Goal: Transaction & Acquisition: Purchase product/service

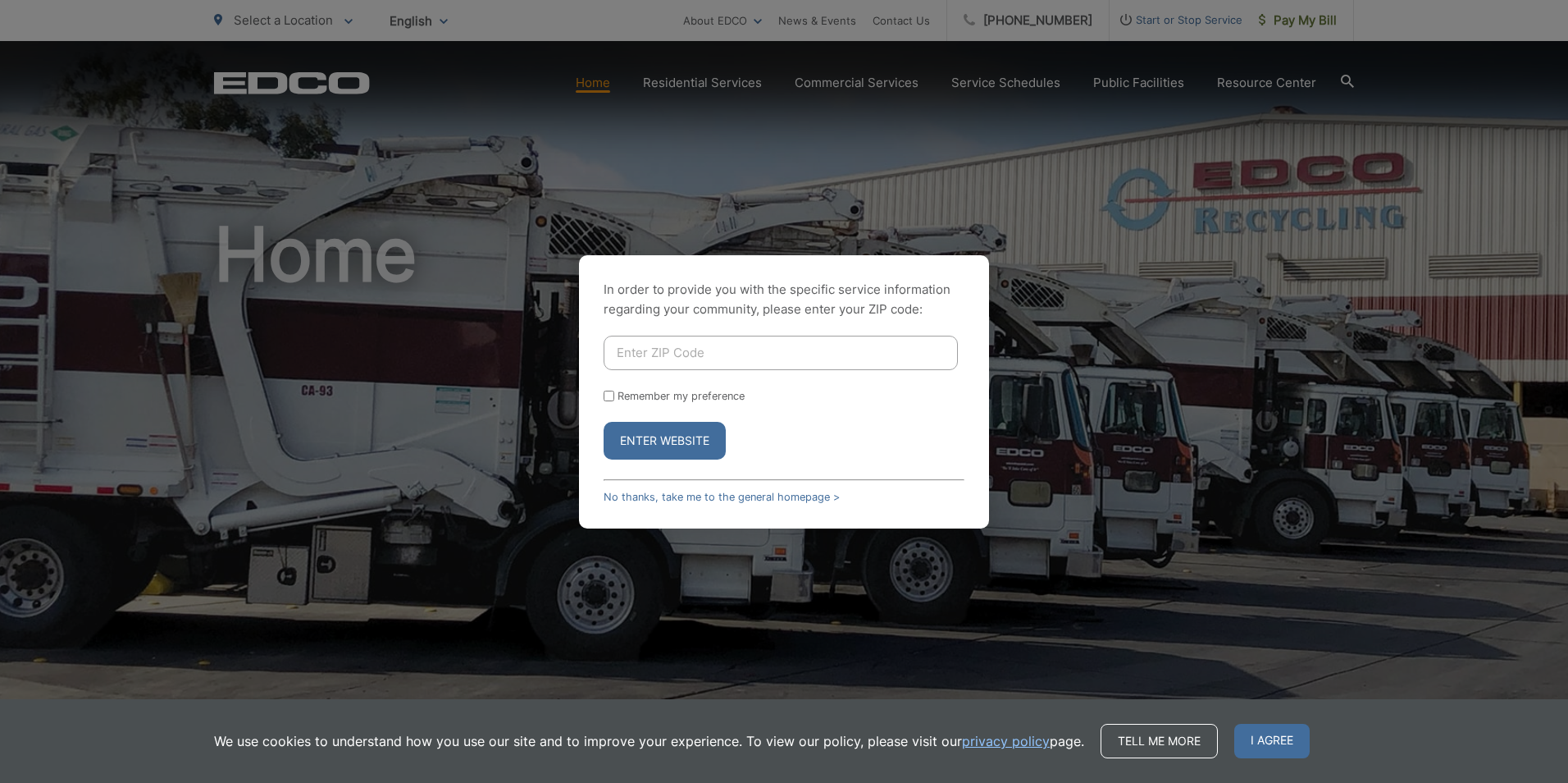
click at [737, 354] on input "Enter ZIP Code" at bounding box center [781, 353] width 354 height 34
drag, startPoint x: 673, startPoint y: 352, endPoint x: 549, endPoint y: 359, distance: 124.2
click at [549, 359] on div "In order to provide you with the specific service information regarding your co…" at bounding box center [784, 392] width 1568 height 783
type input "92121"
click at [638, 431] on button "Enter Website" at bounding box center [664, 441] width 122 height 38
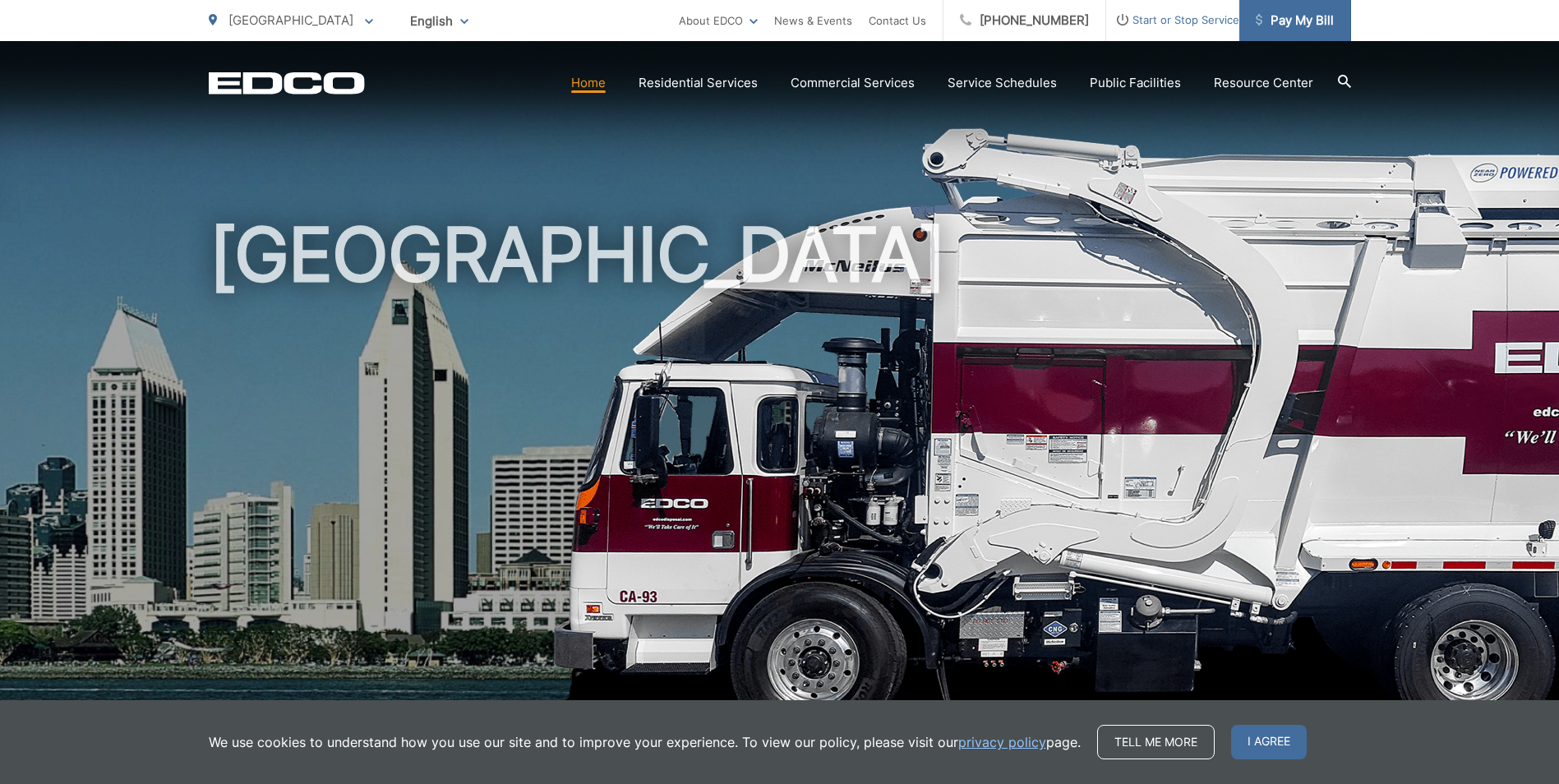
click at [1296, 31] on link "Pay My Bill" at bounding box center [1295, 20] width 111 height 41
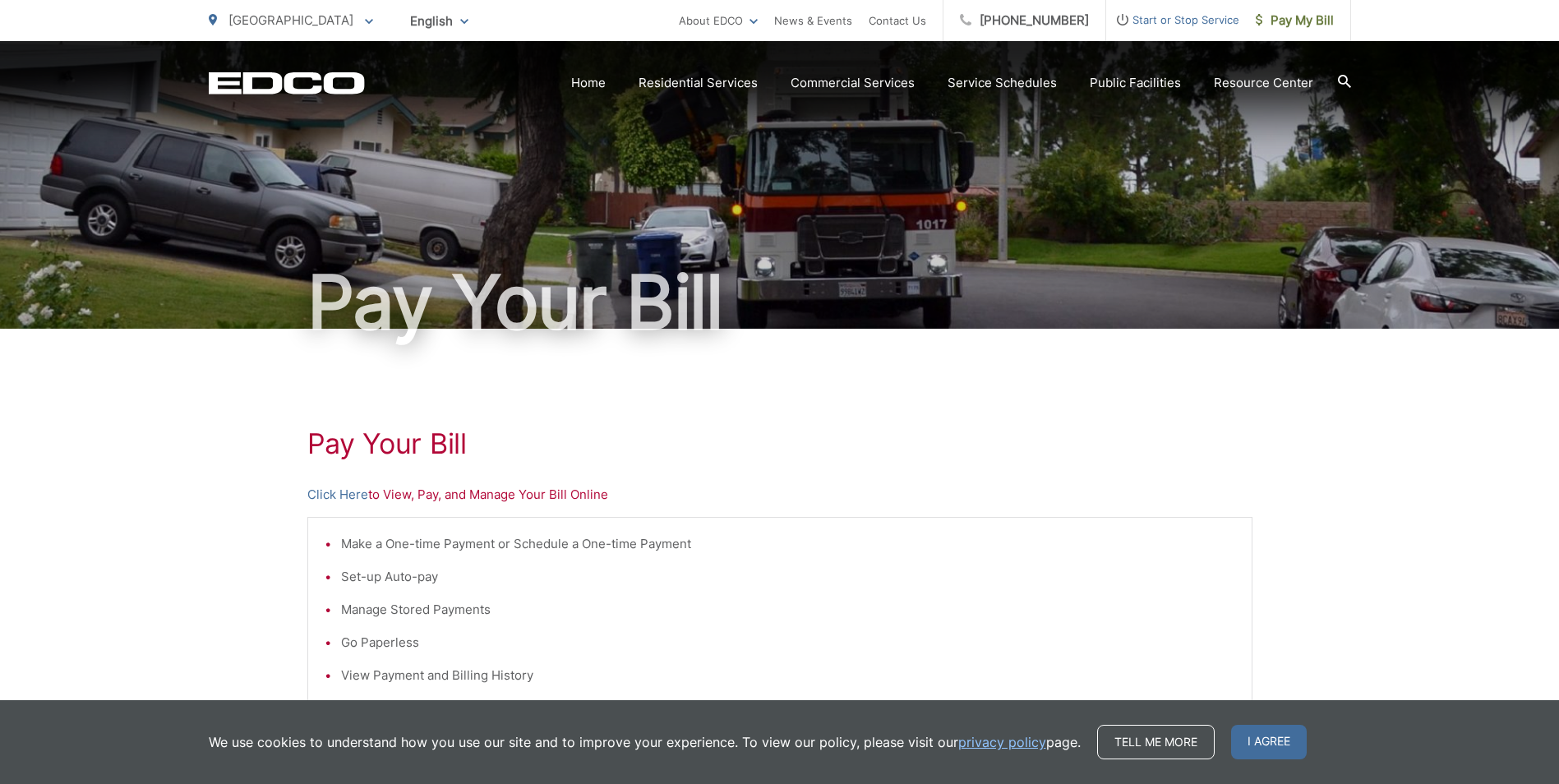
click at [401, 493] on p "Click Here to View, Pay, and Manage Your Bill Online" at bounding box center [780, 495] width 945 height 20
click at [456, 498] on p "Click Here to View, Pay, and Manage Your Bill Online" at bounding box center [780, 495] width 945 height 20
click at [524, 497] on p "Click Here to View, Pay, and Manage Your Bill Online" at bounding box center [780, 495] width 945 height 20
click at [524, 496] on p "Click Here to View, Pay, and Manage Your Bill Online" at bounding box center [780, 495] width 945 height 20
click at [1266, 744] on span "I agree" at bounding box center [1269, 742] width 76 height 34
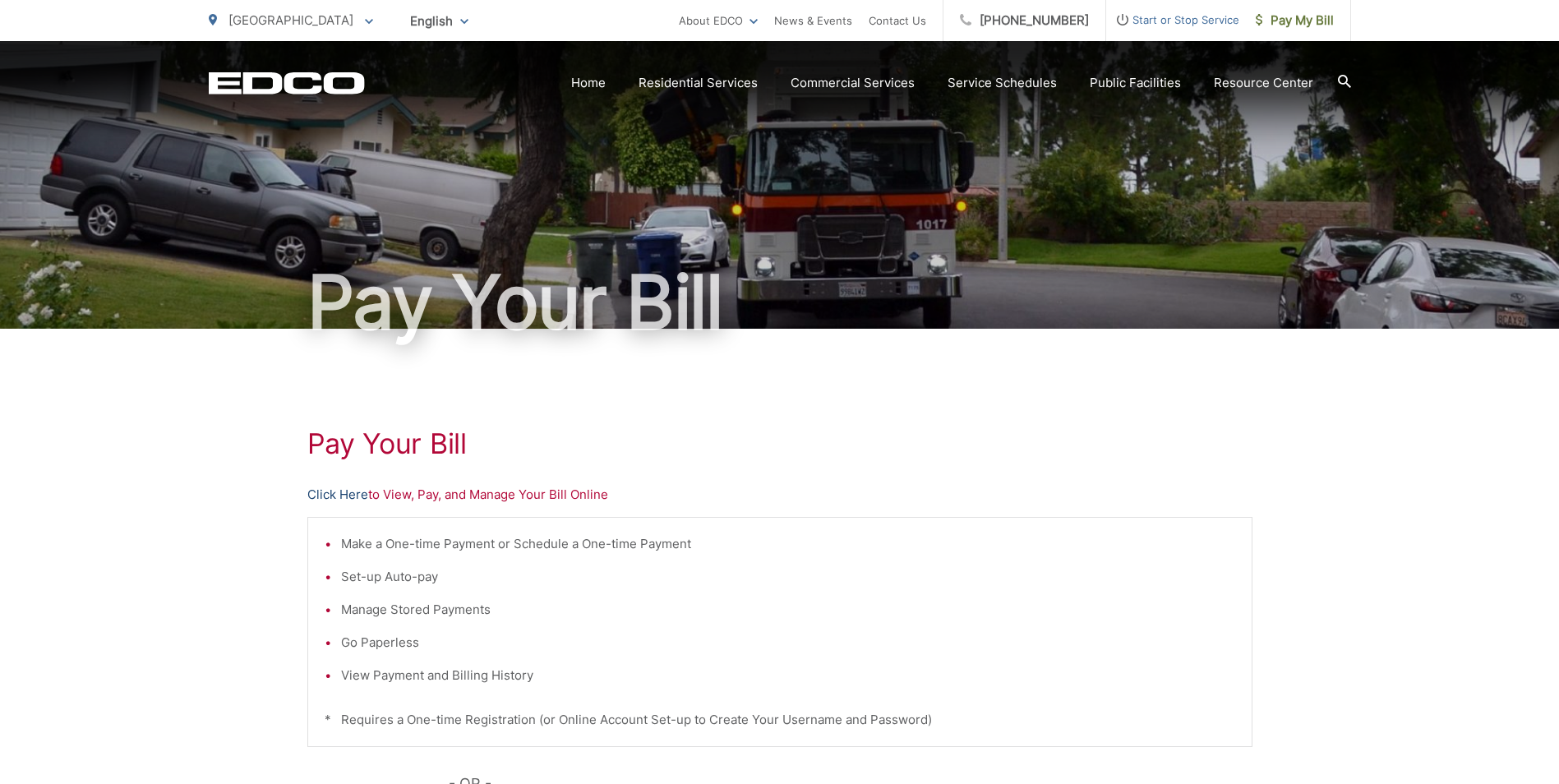
click at [357, 495] on link "Click Here" at bounding box center [337, 495] width 61 height 20
